Goal: Transaction & Acquisition: Purchase product/service

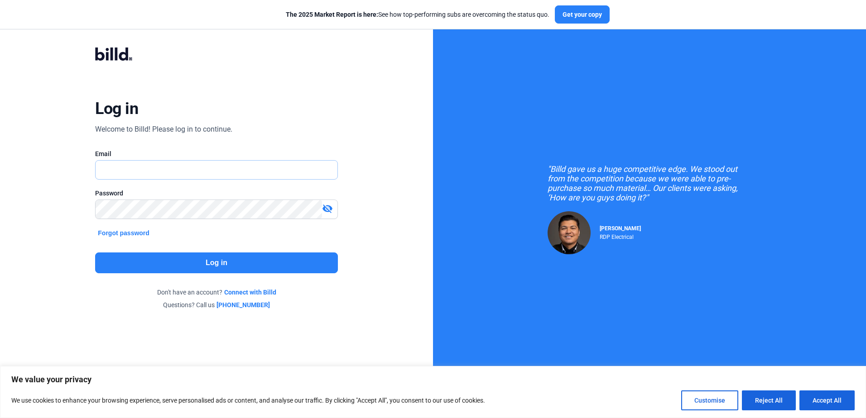
type input "[PERSON_NAME][EMAIL_ADDRESS][DOMAIN_NAME]"
click at [210, 260] on button "Log in" at bounding box center [216, 263] width 242 height 21
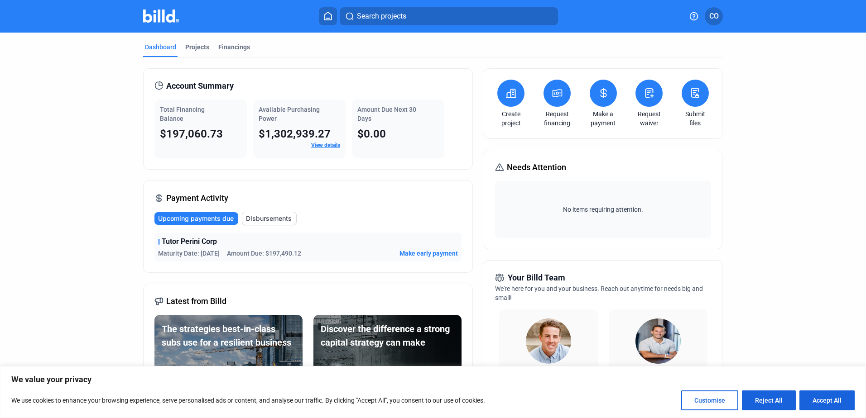
click at [605, 98] on icon at bounding box center [603, 93] width 11 height 11
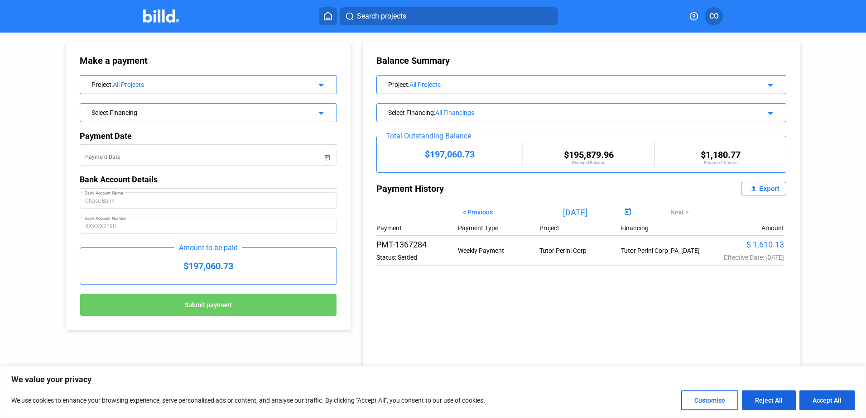
click at [209, 303] on span "Submit payment" at bounding box center [208, 305] width 47 height 7
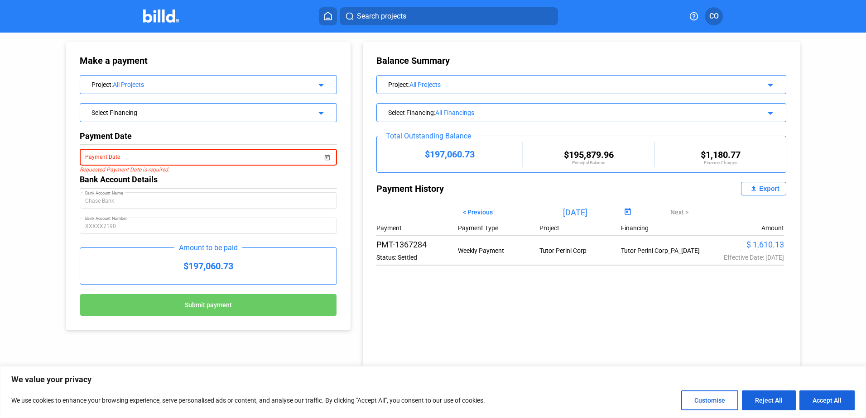
click at [318, 86] on mat-icon "arrow_drop_down" at bounding box center [319, 83] width 11 height 11
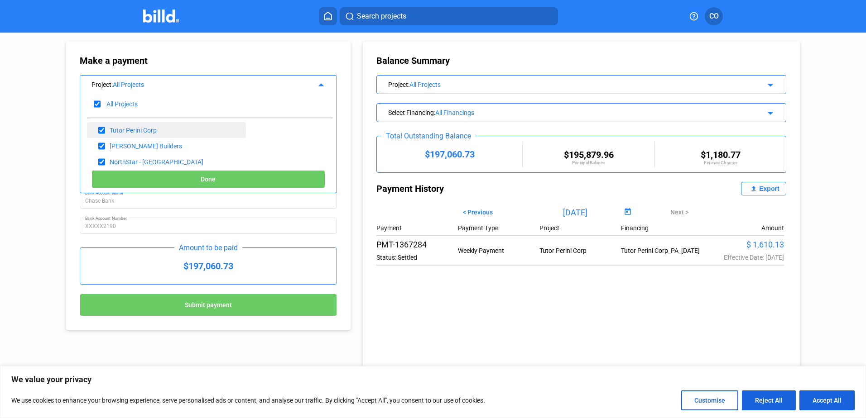
click at [139, 130] on div "Tutor Perini Corp" at bounding box center [133, 130] width 47 height 7
click at [140, 127] on div "Tutor Perini Corp" at bounding box center [133, 130] width 47 height 7
drag, startPoint x: 140, startPoint y: 127, endPoint x: 120, endPoint y: 129, distance: 20.9
click at [120, 129] on div "Tutor Perini Corp" at bounding box center [133, 130] width 47 height 7
click at [125, 129] on div "Tutor Perini Corp" at bounding box center [133, 130] width 47 height 7
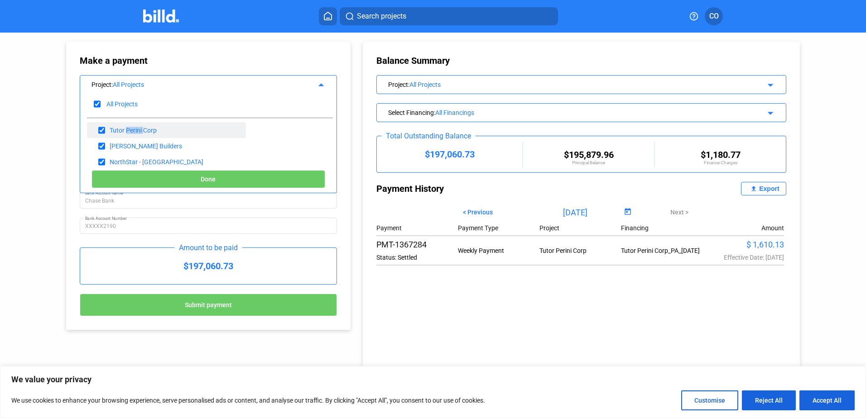
click at [125, 129] on div "Tutor Perini Corp" at bounding box center [133, 130] width 47 height 7
click at [14, 170] on div "Make a payment Project : All Projects arrow_drop_up All Projects Tutor Perini C…" at bounding box center [433, 214] width 866 height 363
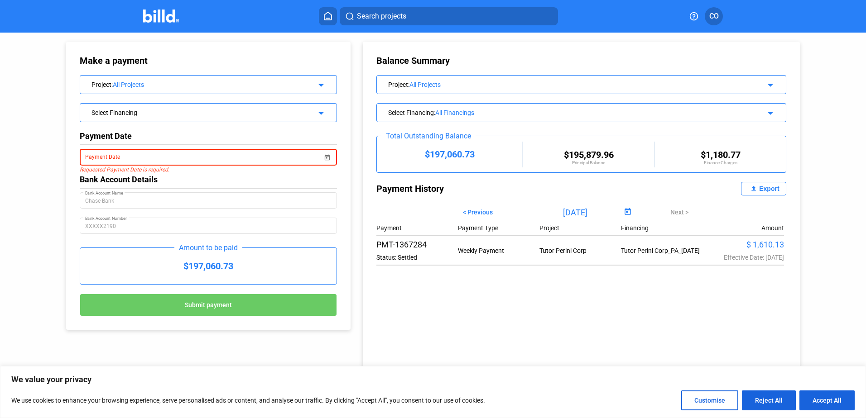
click at [329, 14] on icon at bounding box center [327, 16] width 9 height 9
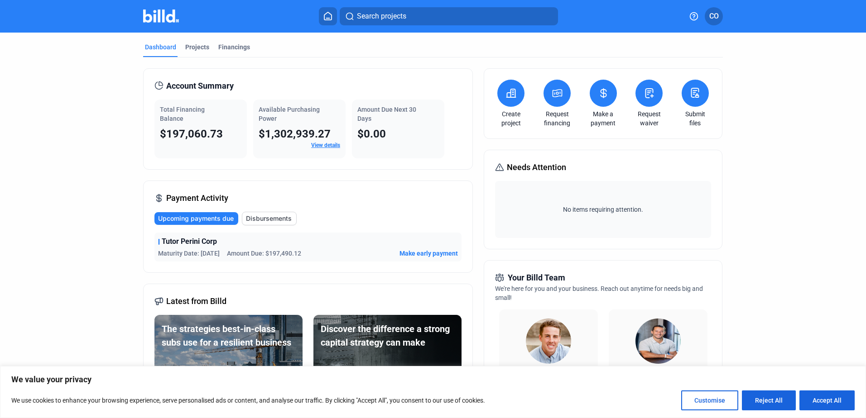
click at [193, 42] on mat-tab-group "Dashboard Projects Financings Account Summary Total Financing Balance $197,060.…" at bounding box center [433, 346] width 580 height 626
click at [194, 46] on div "Projects" at bounding box center [197, 47] width 24 height 9
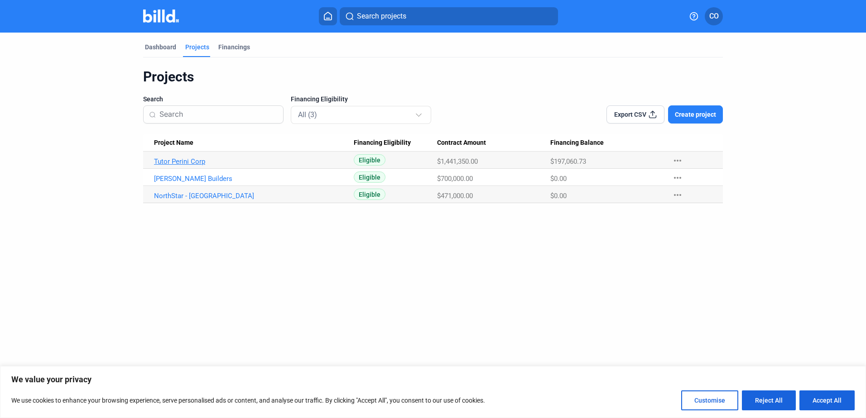
click at [194, 160] on link "Tutor Perini Corp" at bounding box center [254, 162] width 200 height 8
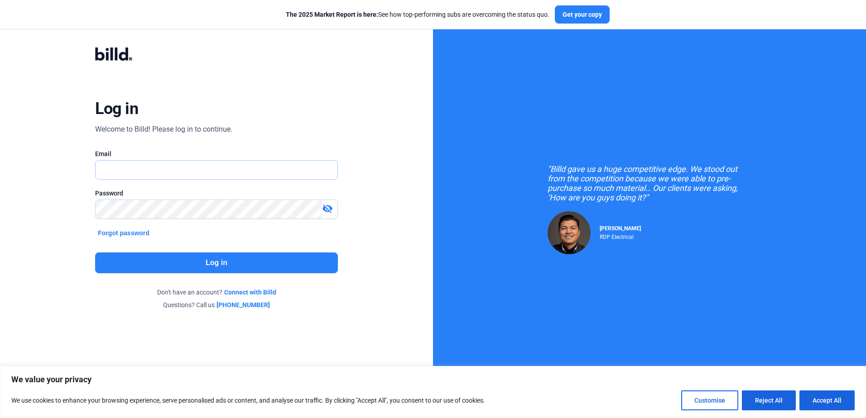
type input "[PERSON_NAME][EMAIL_ADDRESS][DOMAIN_NAME]"
click at [233, 260] on button "Log in" at bounding box center [216, 263] width 242 height 21
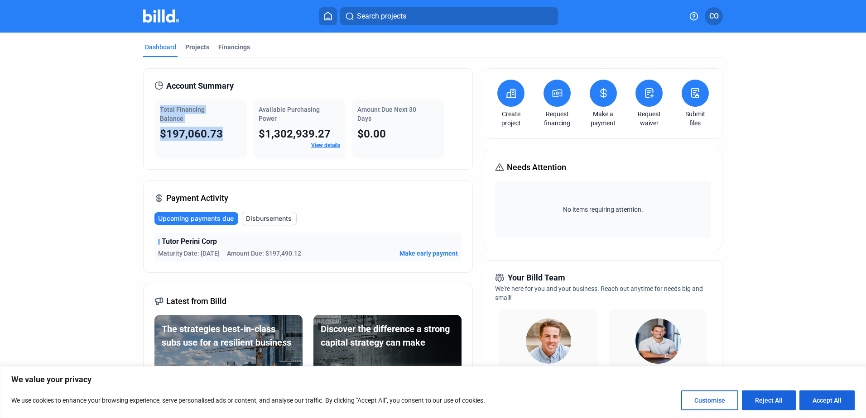
drag, startPoint x: 231, startPoint y: 133, endPoint x: 152, endPoint y: 108, distance: 83.5
click at [152, 108] on div "Account Summary Total Financing Balance $197,060.73 Available Purchasing Power …" at bounding box center [308, 118] width 330 height 101
click at [749, 177] on dashboard "Dashboard Projects Financings Account Summary Total Financing Balance $197,060.…" at bounding box center [432, 346] width 779 height 626
drag, startPoint x: 220, startPoint y: 136, endPoint x: 220, endPoint y: 142, distance: 6.3
click at [220, 142] on div "Total Financing Balance $197,060.73" at bounding box center [200, 129] width 92 height 59
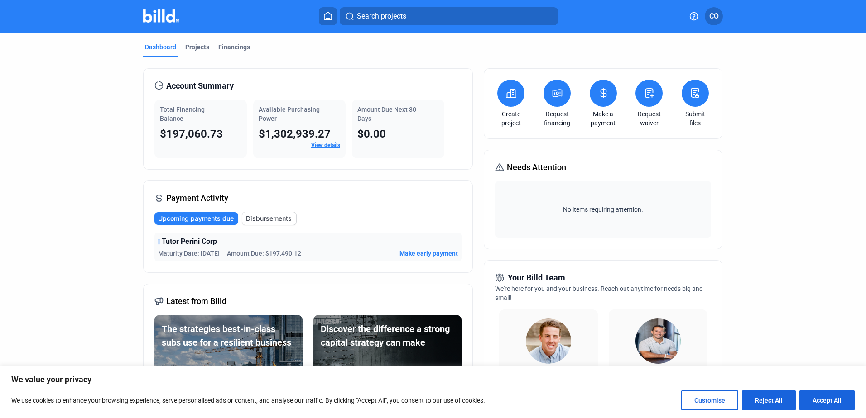
click at [430, 252] on span "Make early payment" at bounding box center [428, 253] width 58 height 9
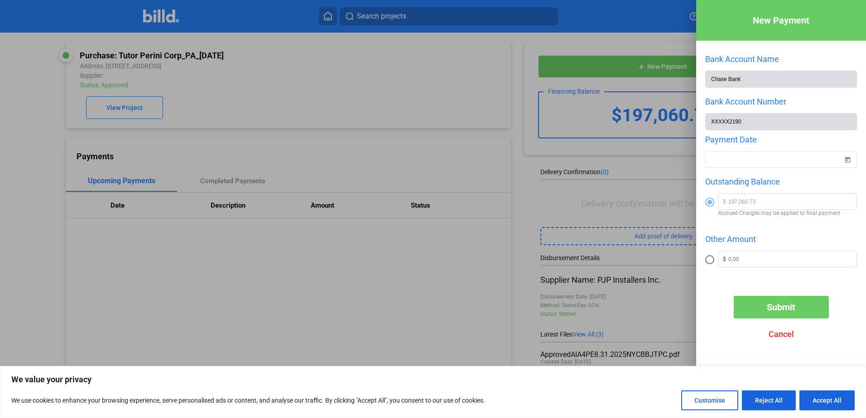
click at [780, 335] on span "Cancel" at bounding box center [780, 335] width 25 height 10
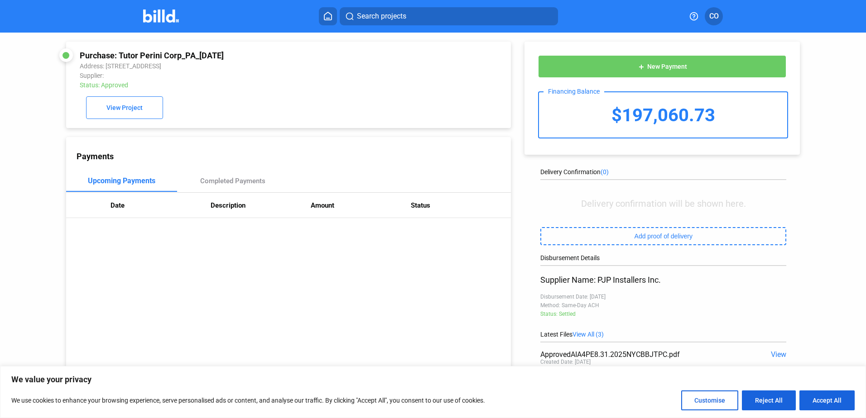
click at [243, 253] on div "Payments Upcoming Payments Completed Payments Date Description Amount Status" at bounding box center [288, 283] width 445 height 292
click at [138, 110] on span "View Project" at bounding box center [124, 108] width 36 height 7
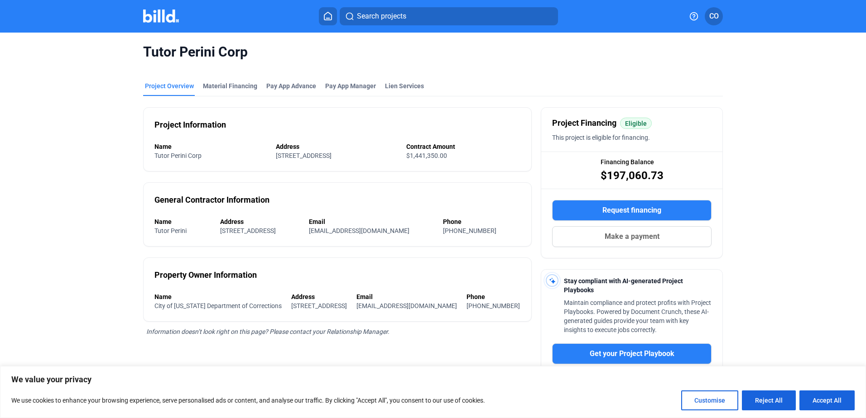
click at [663, 233] on button "Make a payment" at bounding box center [631, 236] width 159 height 21
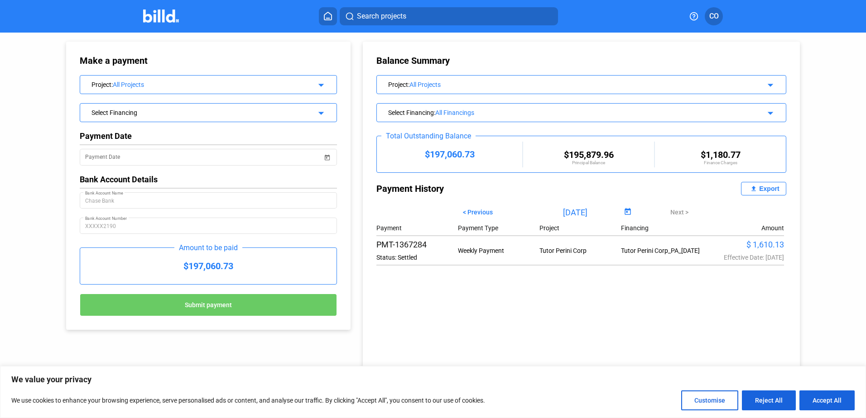
click at [320, 84] on mat-icon "arrow_drop_down" at bounding box center [319, 83] width 11 height 11
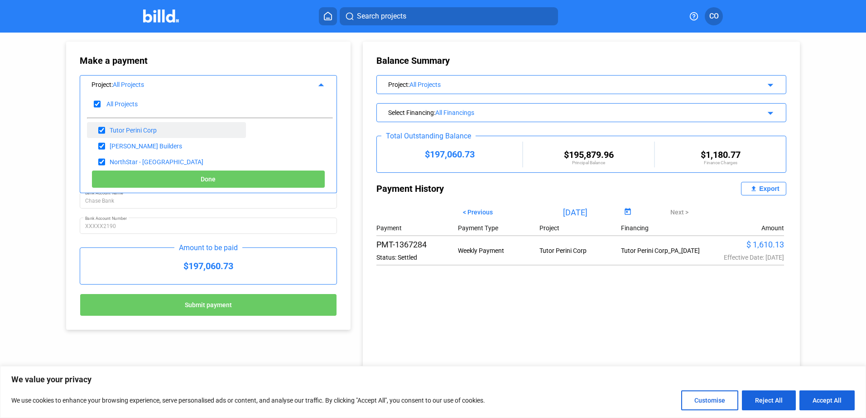
click at [157, 132] on div "Tutor Perini Corp" at bounding box center [166, 130] width 159 height 16
click at [155, 130] on div "Tutor Perini Corp" at bounding box center [133, 130] width 47 height 7
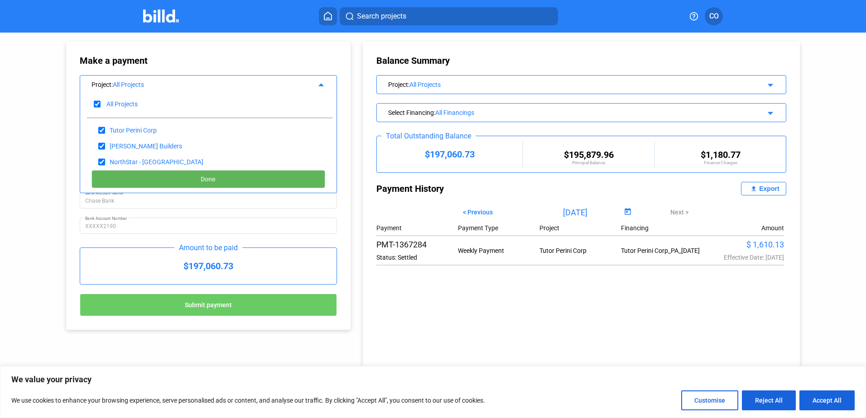
click at [270, 177] on button "Done" at bounding box center [208, 179] width 234 height 18
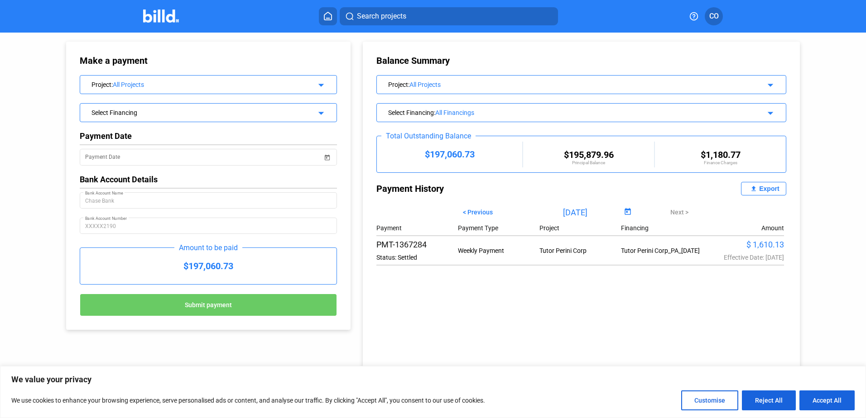
click at [321, 80] on mat-icon "arrow_drop_down" at bounding box center [319, 83] width 11 height 11
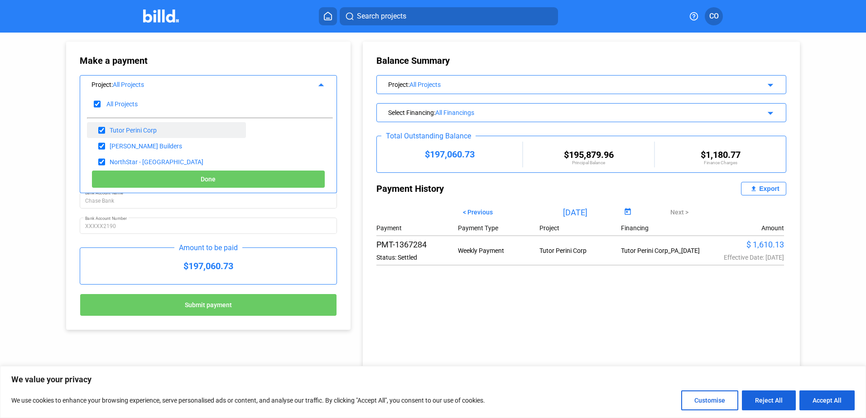
click at [147, 131] on div "Tutor Perini Corp" at bounding box center [133, 130] width 47 height 7
click at [113, 129] on div "Tutor Perini Corp" at bounding box center [133, 130] width 47 height 7
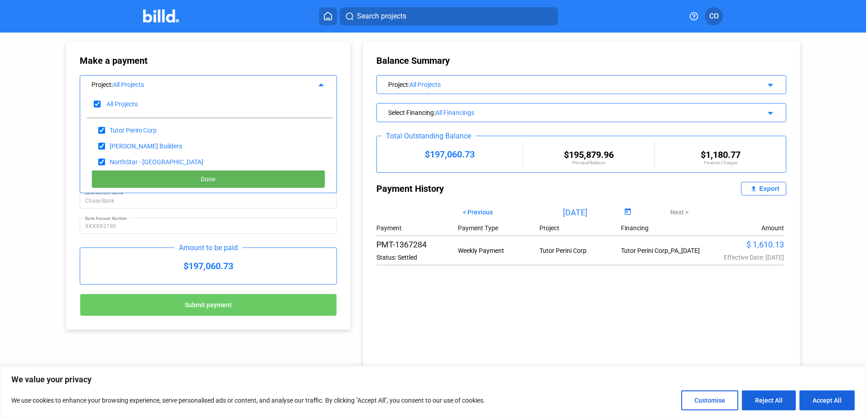
click at [210, 179] on span "Done" at bounding box center [208, 179] width 15 height 7
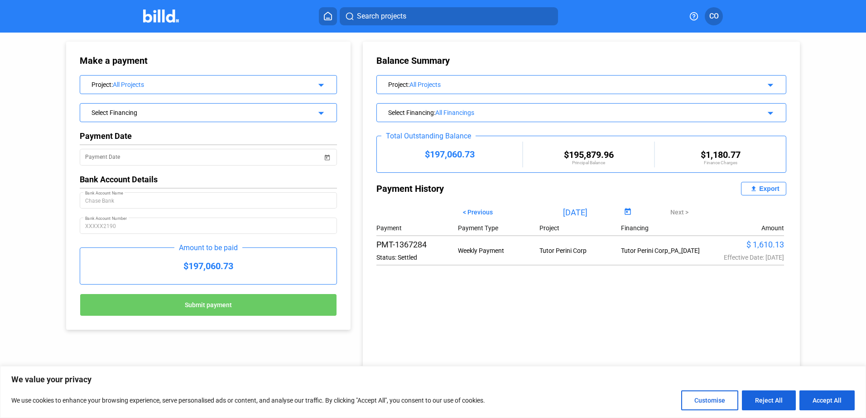
click at [320, 111] on mat-icon "arrow_drop_down" at bounding box center [319, 111] width 11 height 11
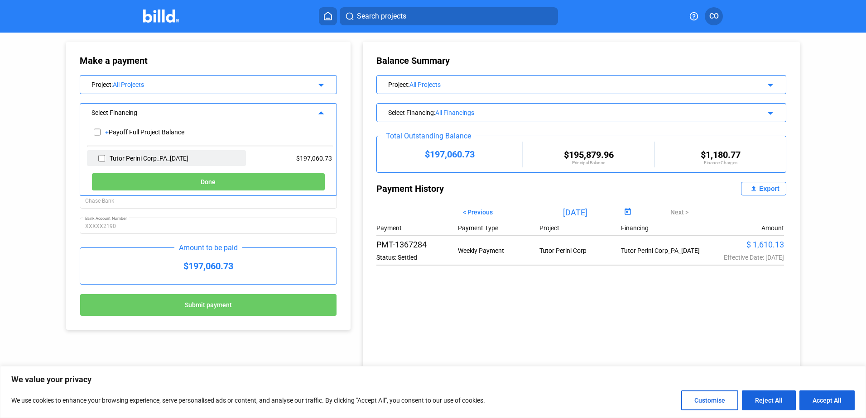
click at [184, 156] on div "Tutor Perini Corp_PA_[DATE]" at bounding box center [166, 158] width 159 height 16
click at [100, 158] on input "checkbox" at bounding box center [101, 159] width 7 height 14
checkbox input "true"
click at [100, 158] on input "checkbox" at bounding box center [101, 159] width 7 height 14
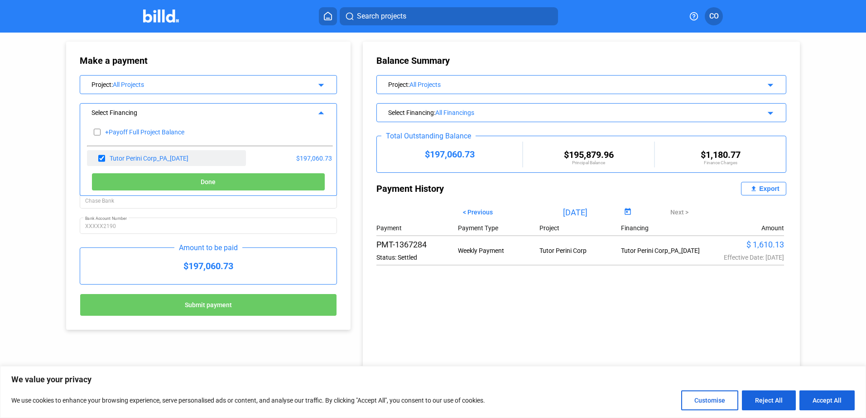
checkbox input "false"
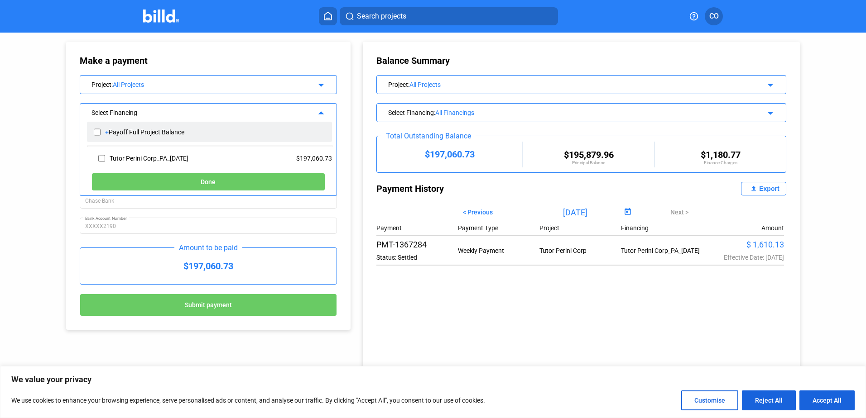
click at [108, 131] on div "+" at bounding box center [107, 132] width 4 height 7
checkbox input "true"
click at [108, 131] on div "+" at bounding box center [107, 132] width 4 height 7
checkbox input "false"
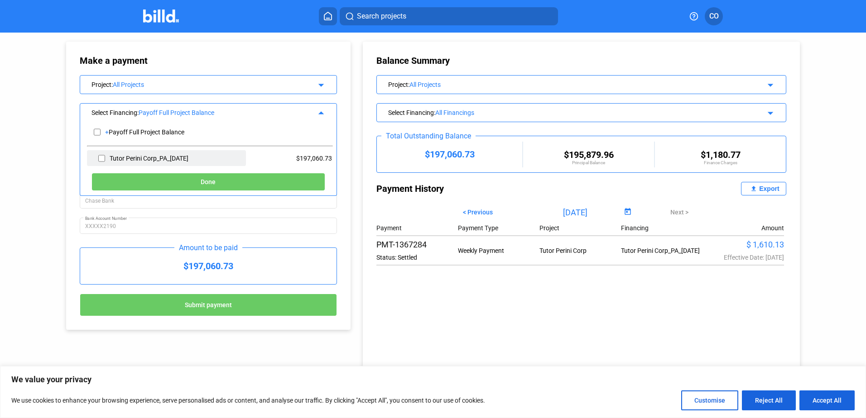
click at [99, 159] on input "checkbox" at bounding box center [101, 159] width 7 height 14
checkbox input "true"
click at [99, 159] on input "checkbox" at bounding box center [101, 159] width 7 height 14
checkbox input "false"
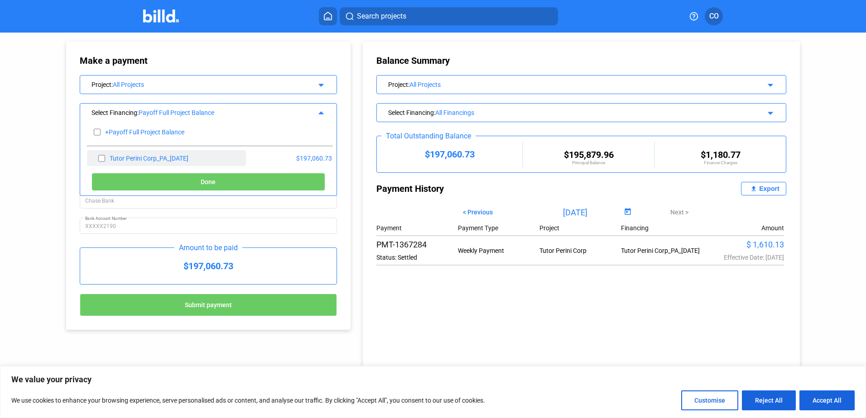
checkbox input "false"
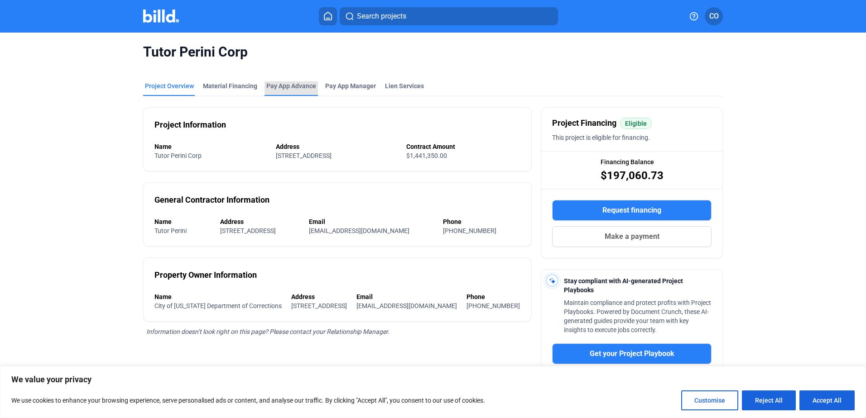
click at [293, 82] on div "Pay App Advance" at bounding box center [291, 86] width 50 height 9
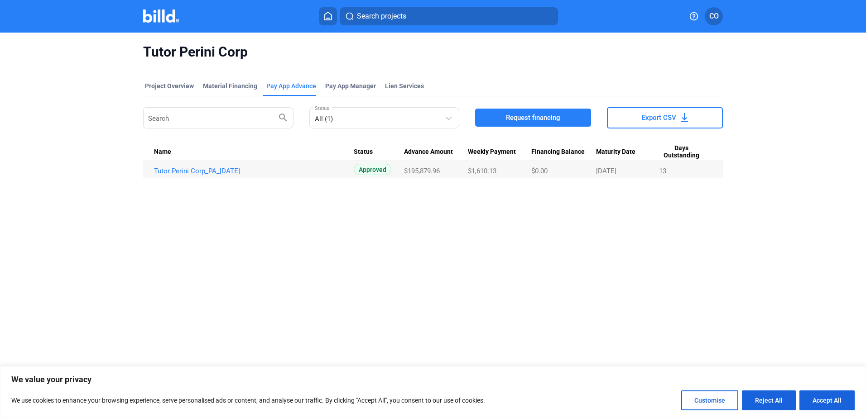
click at [196, 171] on link "Tutor Perini Corp_PA_[DATE]" at bounding box center [254, 171] width 200 height 8
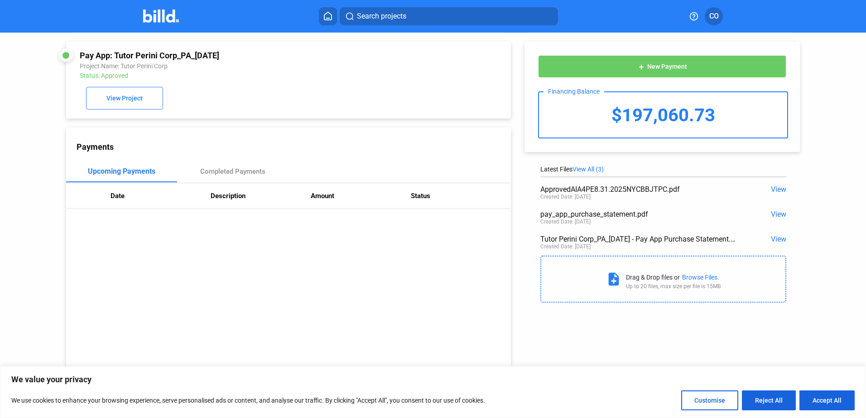
click at [658, 64] on span "New Payment" at bounding box center [667, 66] width 40 height 7
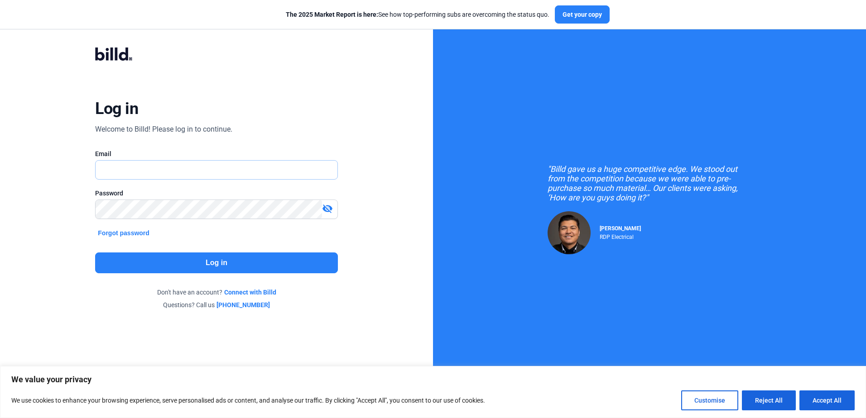
type input "[PERSON_NAME][EMAIL_ADDRESS][DOMAIN_NAME]"
click at [162, 260] on button "Log in" at bounding box center [216, 263] width 242 height 21
